Goal: Information Seeking & Learning: Learn about a topic

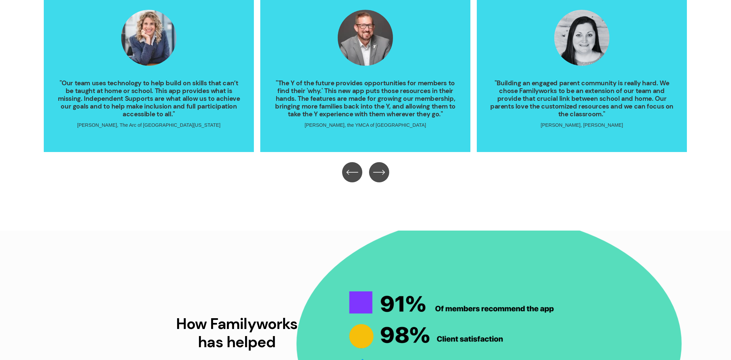
scroll to position [1557, 0]
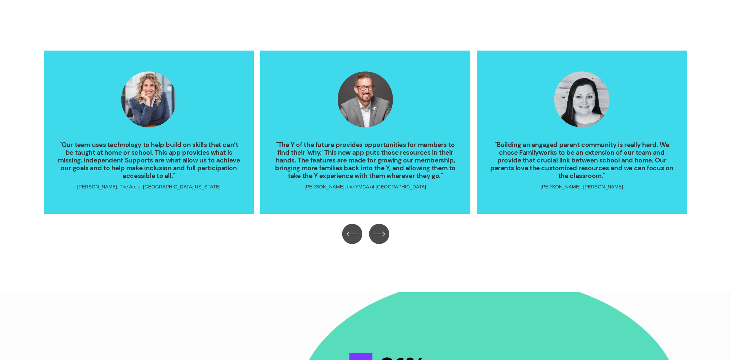
click at [379, 237] on icon "\a \a \a Next\a \a" at bounding box center [379, 234] width 12 height 12
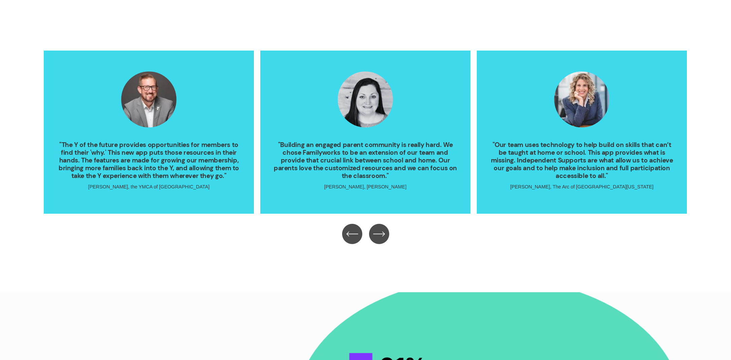
click at [379, 237] on icon "\a \a \a Next\a \a" at bounding box center [379, 234] width 12 height 12
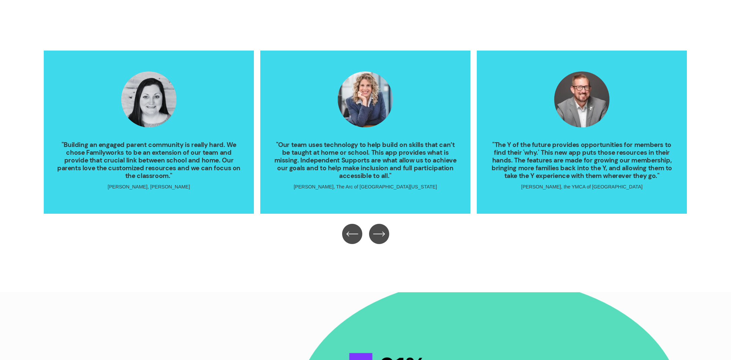
click at [379, 237] on icon "\a \a \a Next\a \a" at bounding box center [379, 234] width 12 height 12
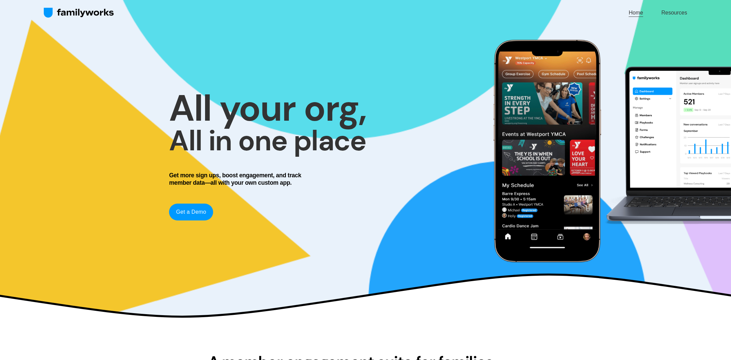
scroll to position [0, 0]
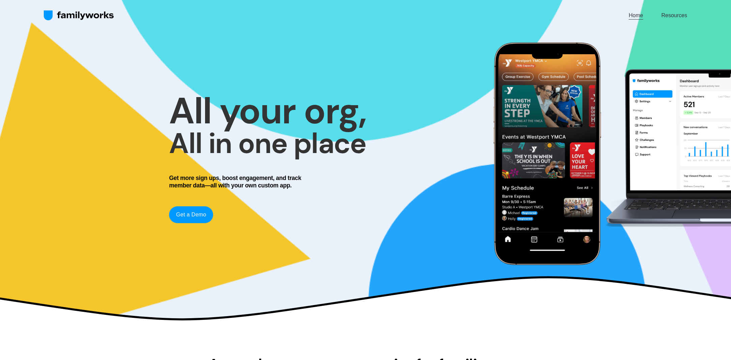
click at [671, 14] on link "Resources" at bounding box center [675, 15] width 26 height 9
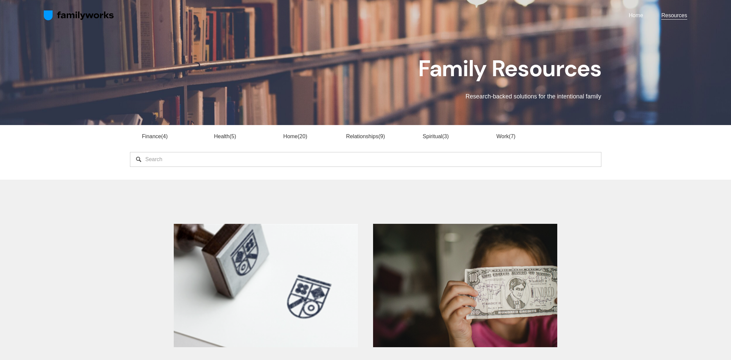
click at [371, 135] on link "Relationships 9" at bounding box center [365, 136] width 39 height 6
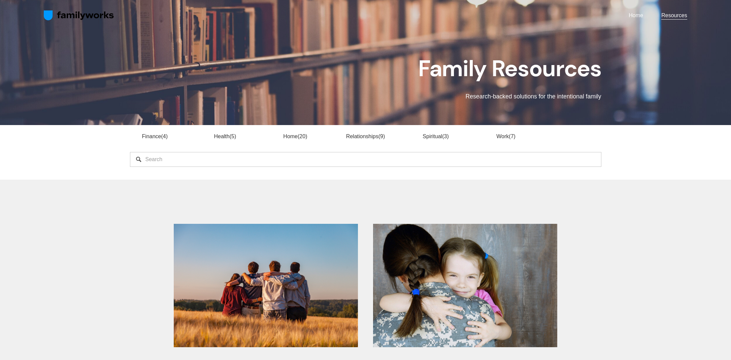
click at [426, 136] on link "Spiritual 3" at bounding box center [436, 136] width 26 height 6
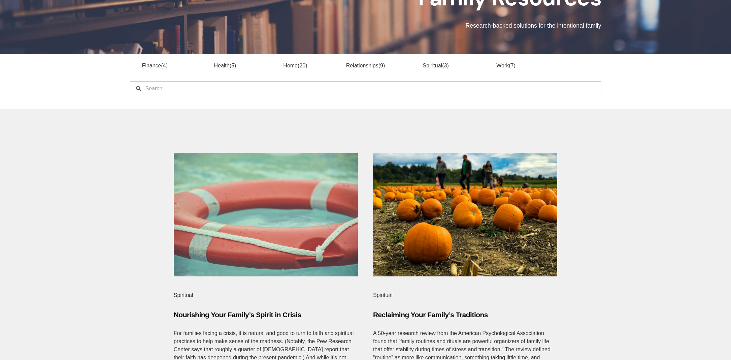
scroll to position [65, 0]
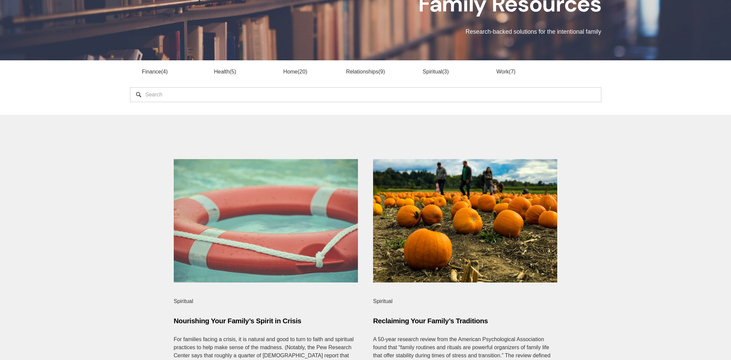
click at [367, 72] on link "Relationships 9" at bounding box center [365, 72] width 39 height 6
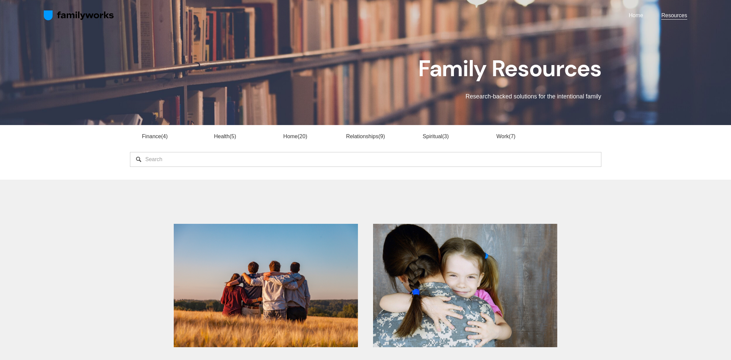
click at [634, 16] on link "Home" at bounding box center [636, 15] width 14 height 9
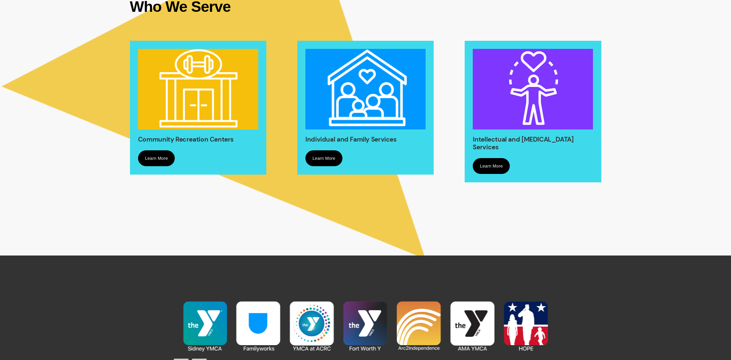
scroll to position [572, 0]
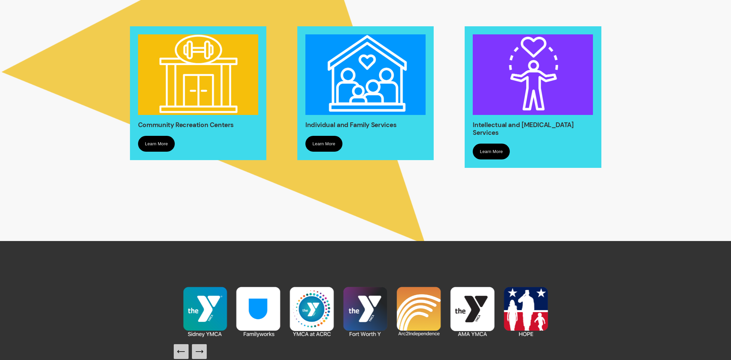
click at [334, 148] on link "Learn More" at bounding box center [324, 144] width 37 height 16
click at [171, 144] on link "Learn More" at bounding box center [156, 144] width 37 height 16
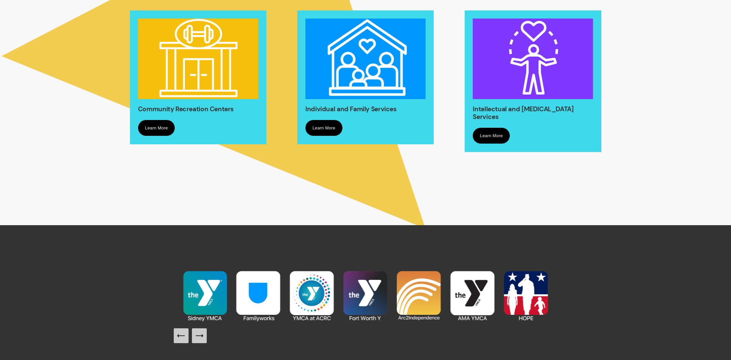
scroll to position [683, 0]
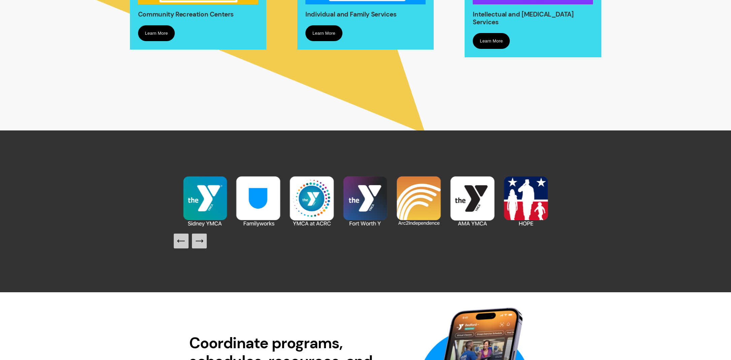
click at [198, 241] on icon "Next Slide" at bounding box center [199, 241] width 7 height 0
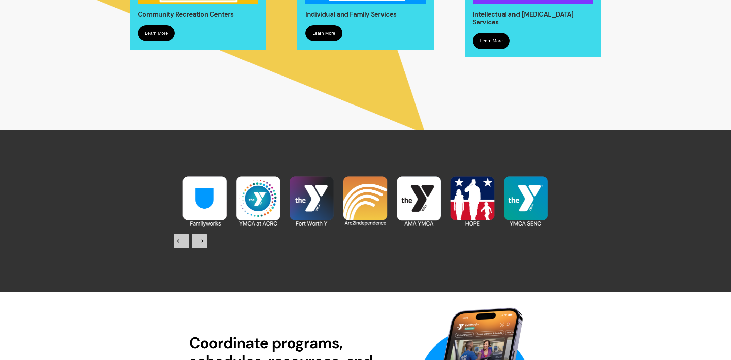
click at [178, 243] on icon "Previous Slide" at bounding box center [181, 240] width 9 height 9
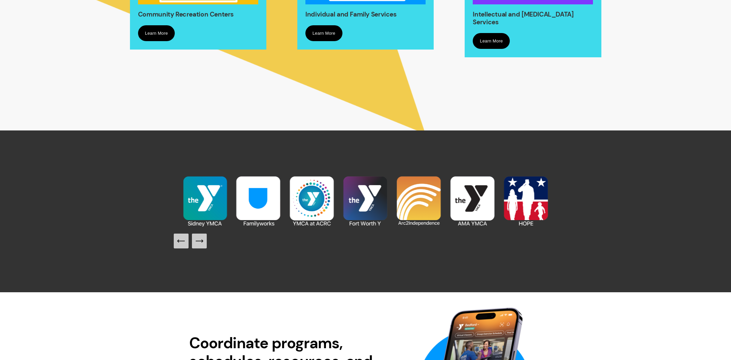
click at [199, 246] on icon "Next Slide" at bounding box center [199, 240] width 9 height 9
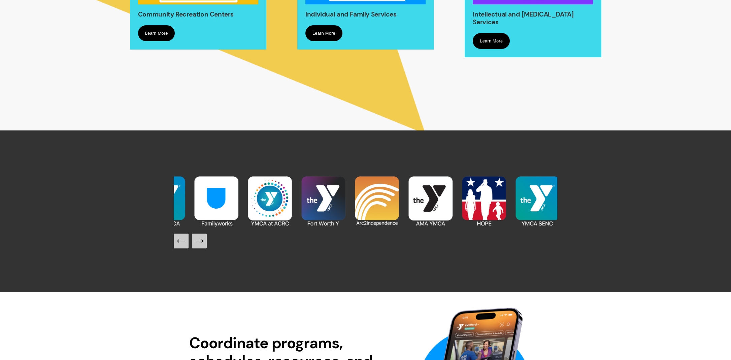
click at [201, 246] on icon "Next Slide" at bounding box center [199, 240] width 9 height 9
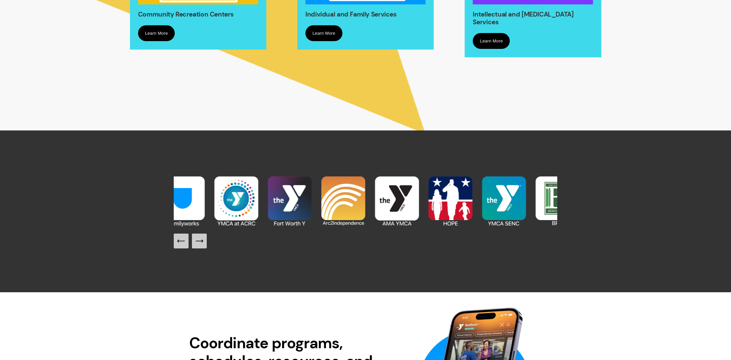
click at [201, 246] on icon "Next Slide" at bounding box center [199, 240] width 9 height 9
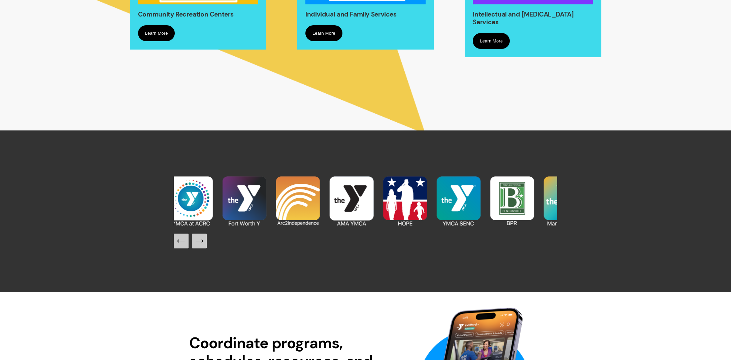
click at [201, 246] on icon "Next Slide" at bounding box center [199, 240] width 9 height 9
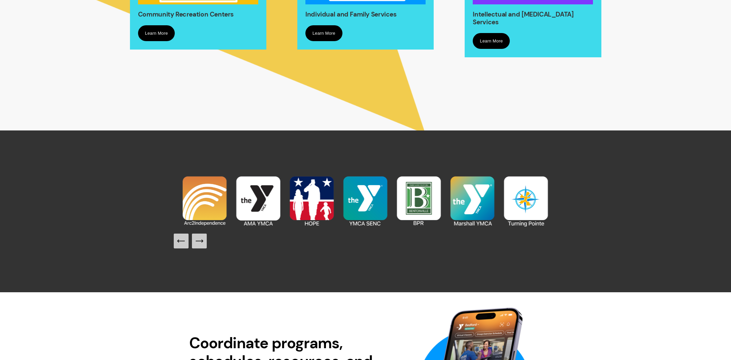
click at [177, 242] on icon "Previous Slide" at bounding box center [181, 240] width 9 height 9
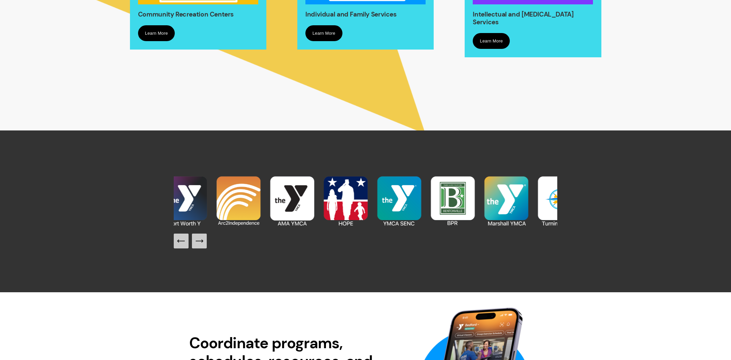
click at [177, 242] on icon "Previous Slide" at bounding box center [181, 240] width 9 height 9
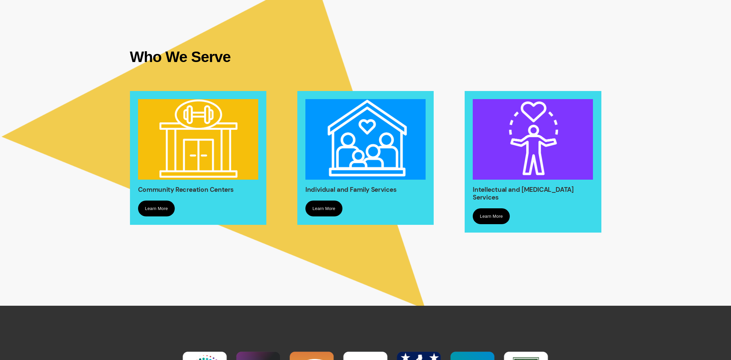
scroll to position [722, 0]
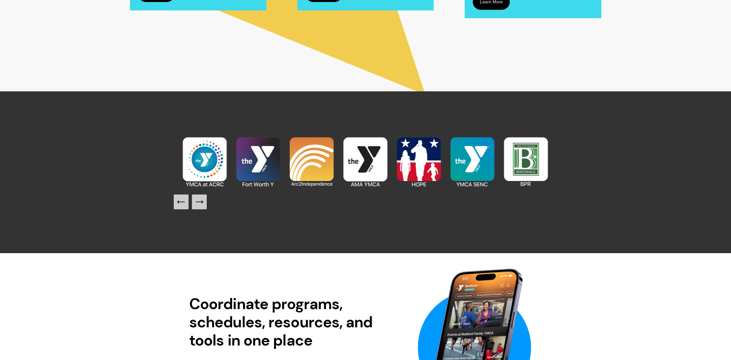
click at [473, 170] on img at bounding box center [473, 162] width 54 height 54
click at [204, 197] on button "Next Slide" at bounding box center [199, 201] width 15 height 15
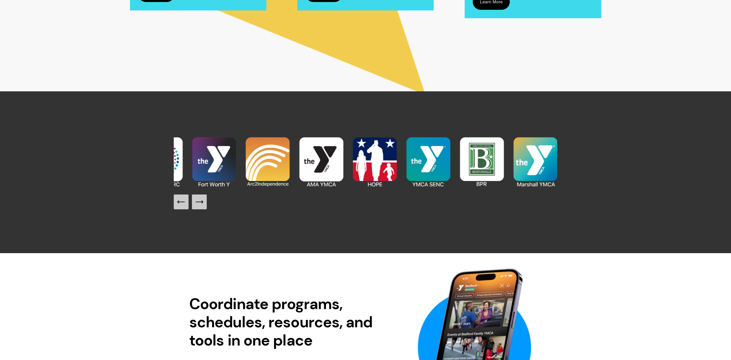
click at [205, 199] on button "Next Slide" at bounding box center [199, 201] width 15 height 15
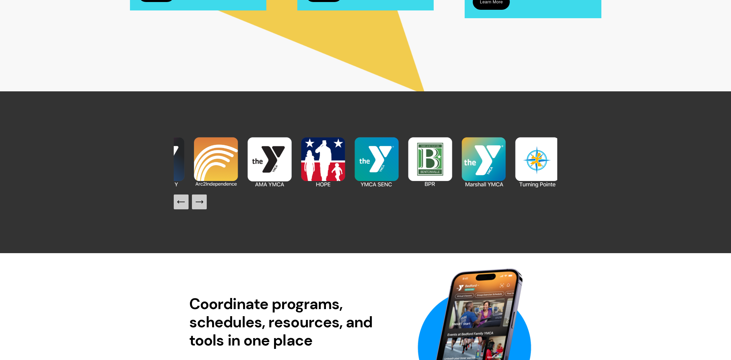
click at [204, 201] on button "Next Slide" at bounding box center [199, 201] width 15 height 15
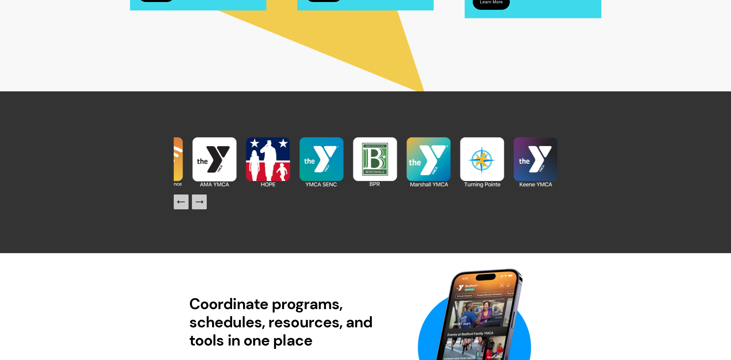
click at [204, 201] on button "Next Slide" at bounding box center [199, 201] width 15 height 15
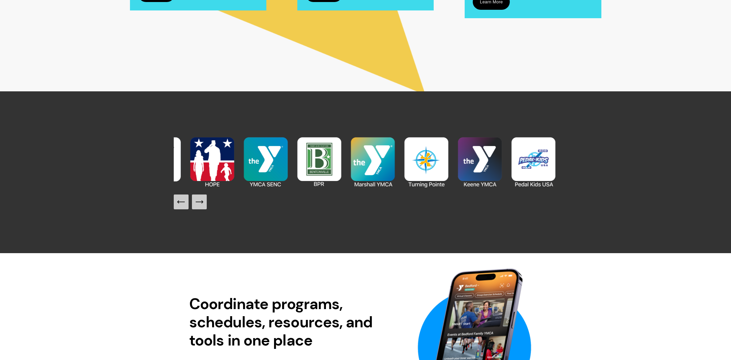
click at [204, 201] on button "Next Slide" at bounding box center [199, 201] width 15 height 15
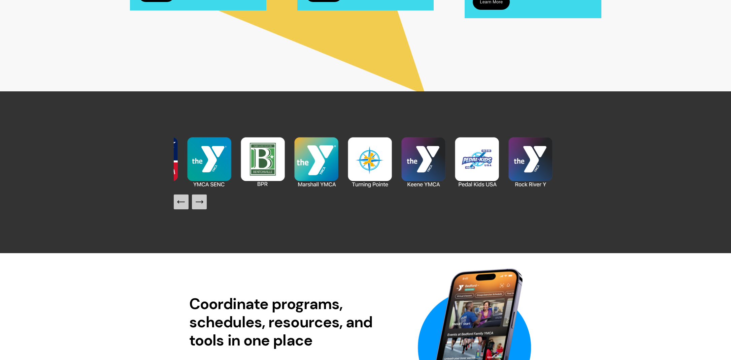
click at [204, 201] on button "Next Slide" at bounding box center [199, 201] width 15 height 15
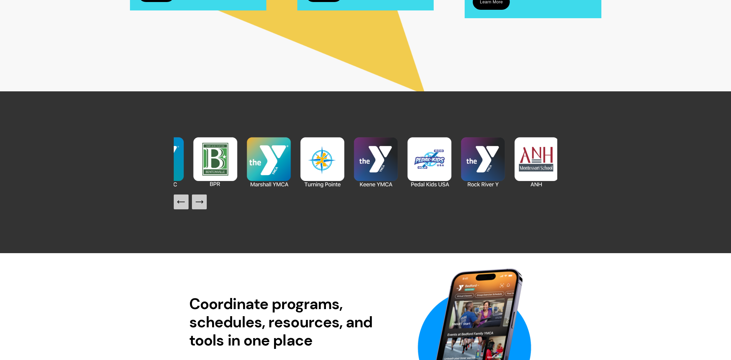
click at [204, 201] on icon "Next Slide" at bounding box center [199, 201] width 9 height 9
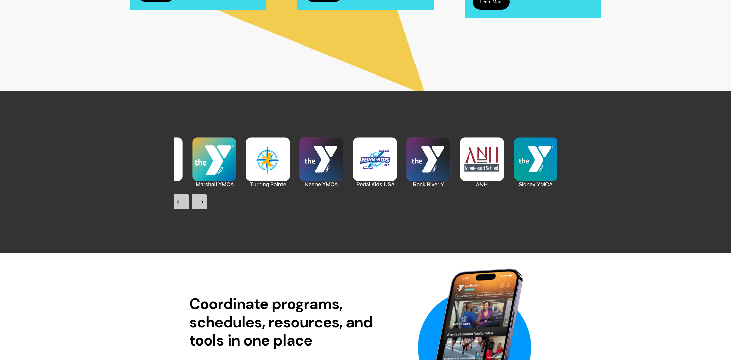
click at [204, 201] on icon "Next Slide" at bounding box center [199, 201] width 9 height 9
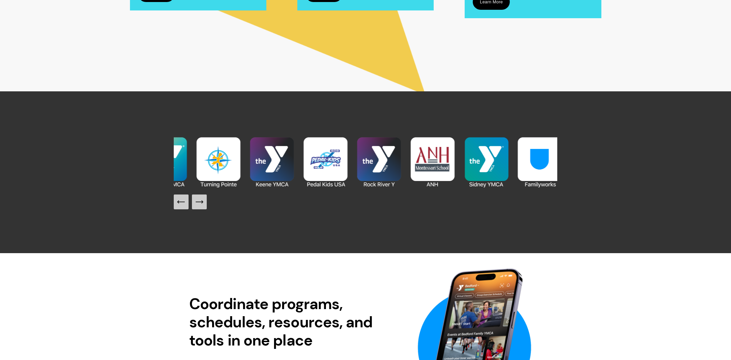
click at [204, 201] on icon "Next Slide" at bounding box center [199, 201] width 9 height 9
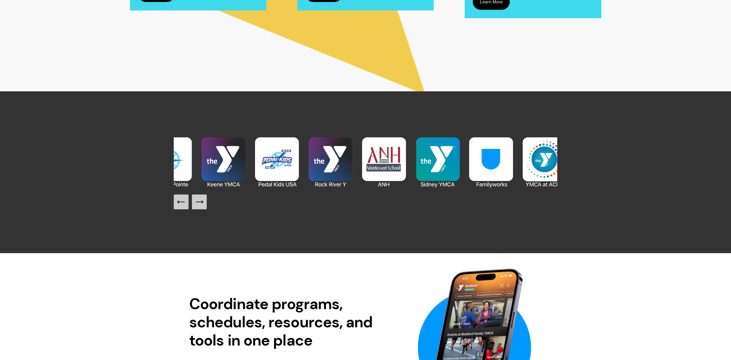
click at [204, 201] on icon "Next Slide" at bounding box center [199, 201] width 9 height 9
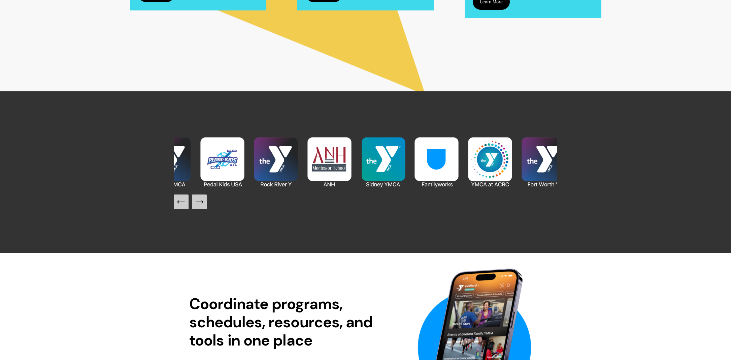
click at [204, 201] on icon "Next Slide" at bounding box center [199, 201] width 9 height 9
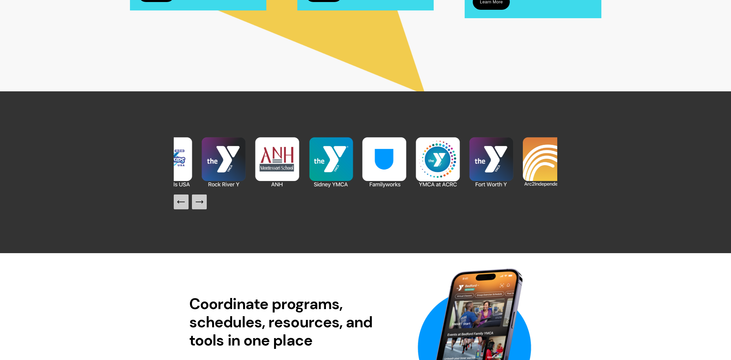
click at [204, 201] on icon "Next Slide" at bounding box center [199, 201] width 9 height 9
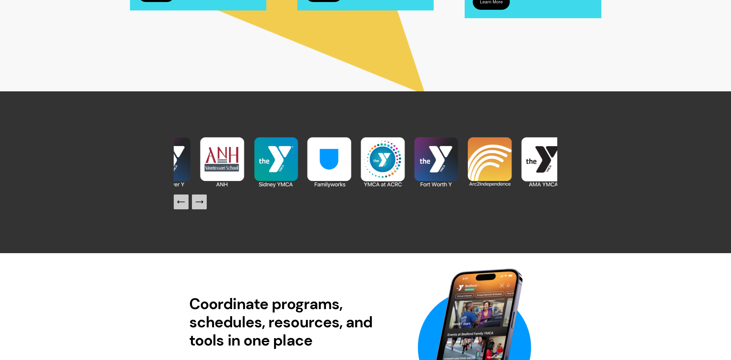
click at [204, 201] on icon "Next Slide" at bounding box center [199, 201] width 9 height 9
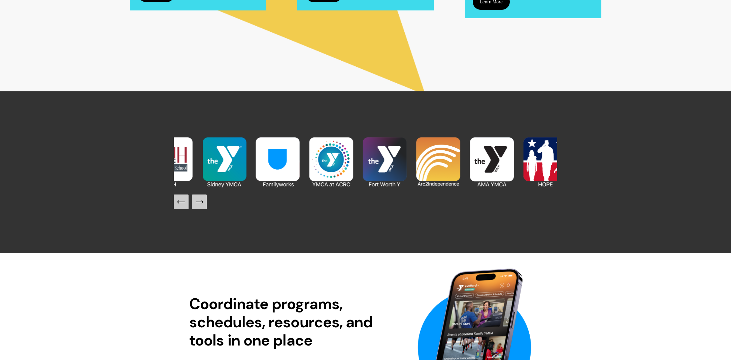
click at [204, 201] on icon "Next Slide" at bounding box center [199, 201] width 9 height 9
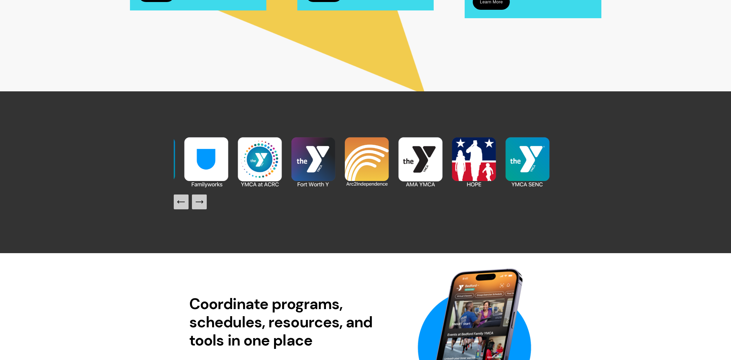
click at [204, 201] on icon "Next Slide" at bounding box center [199, 201] width 9 height 9
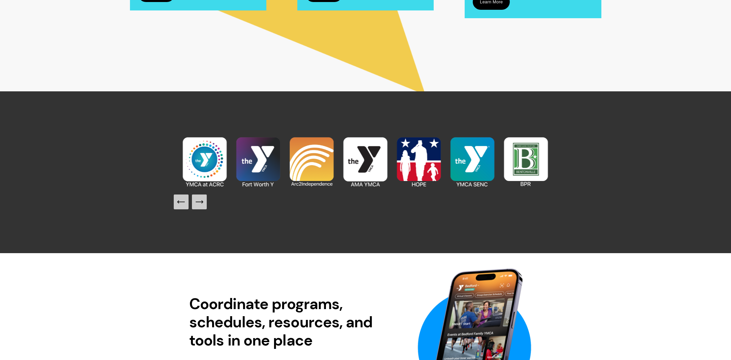
click at [471, 179] on img at bounding box center [473, 162] width 54 height 54
